Goal: Task Accomplishment & Management: Manage account settings

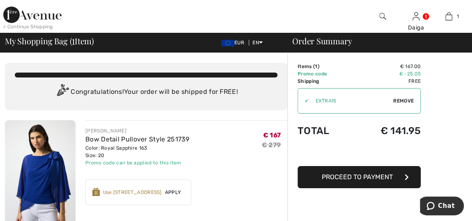
scroll to position [74, 0]
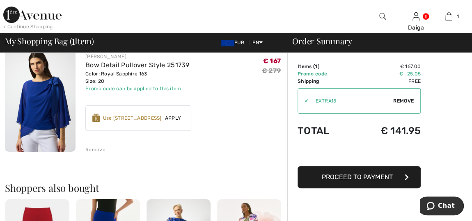
click at [90, 148] on div "Remove" at bounding box center [95, 149] width 20 height 7
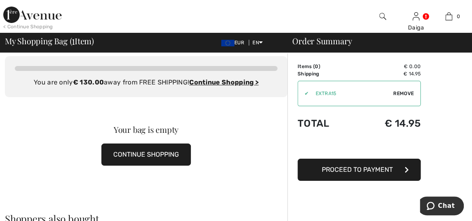
scroll to position [0, 0]
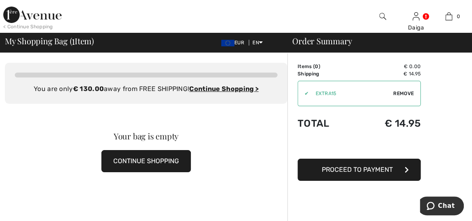
click at [152, 164] on button "CONTINUE SHOPPING" at bounding box center [146, 161] width 90 height 22
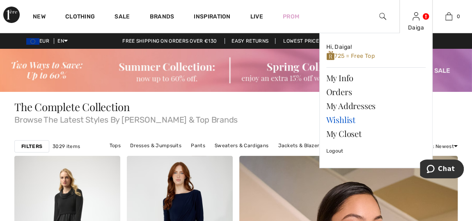
click at [343, 120] on link "Wishlist" at bounding box center [376, 120] width 99 height 14
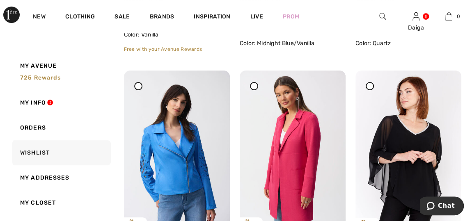
scroll to position [3174, 0]
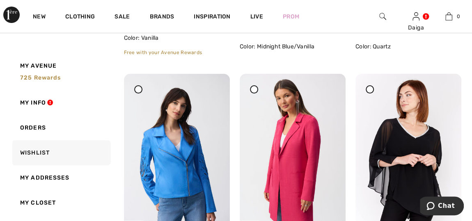
click at [297, 175] on img at bounding box center [293, 153] width 106 height 159
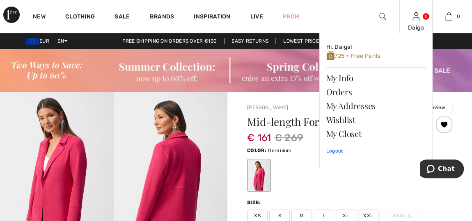
click at [329, 151] on link "Logout" at bounding box center [376, 151] width 99 height 21
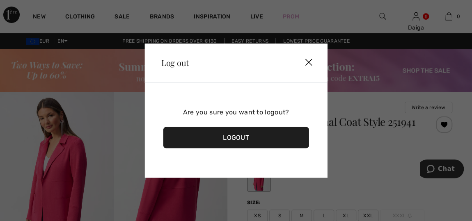
click at [254, 134] on div "Logout" at bounding box center [237, 137] width 146 height 21
